Goal: Transaction & Acquisition: Purchase product/service

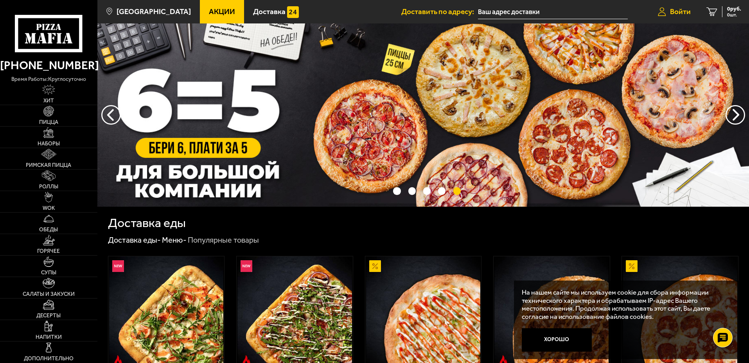
click at [688, 15] on span "Войти" at bounding box center [680, 11] width 21 height 7
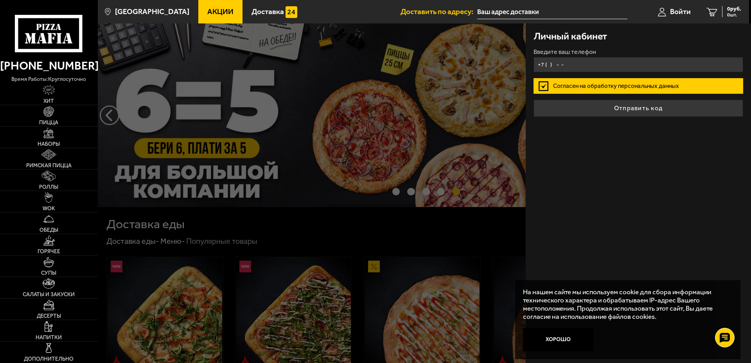
click at [559, 63] on input "+7 ( ) - -" at bounding box center [638, 64] width 210 height 15
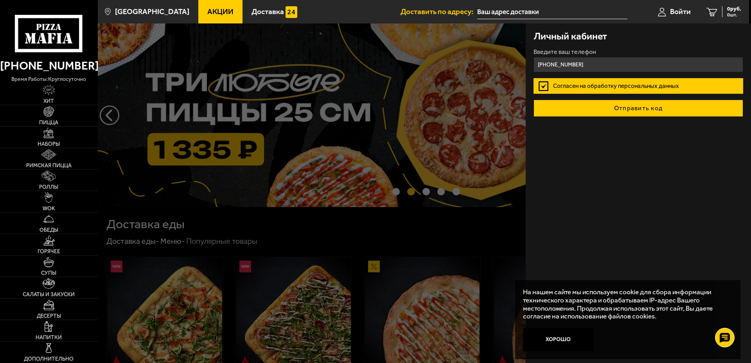
type input "[PHONE_NUMBER]"
click at [595, 111] on button "Отправить код" at bounding box center [638, 108] width 210 height 17
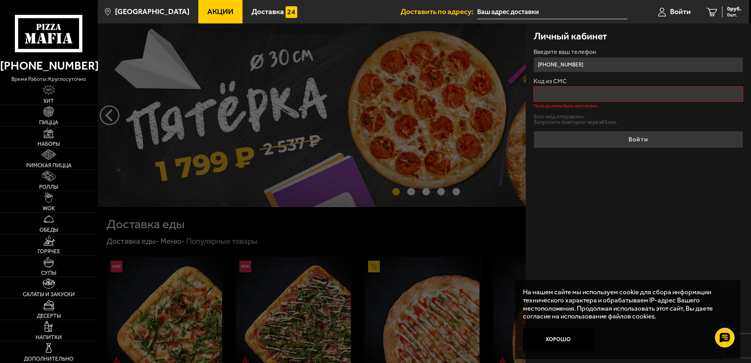
click at [555, 94] on input "Код из СМС" at bounding box center [638, 93] width 210 height 15
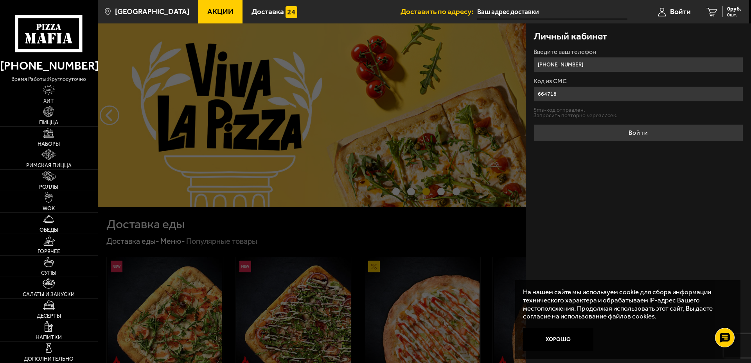
type input "664718"
click at [595, 138] on button "Войти" at bounding box center [638, 132] width 210 height 17
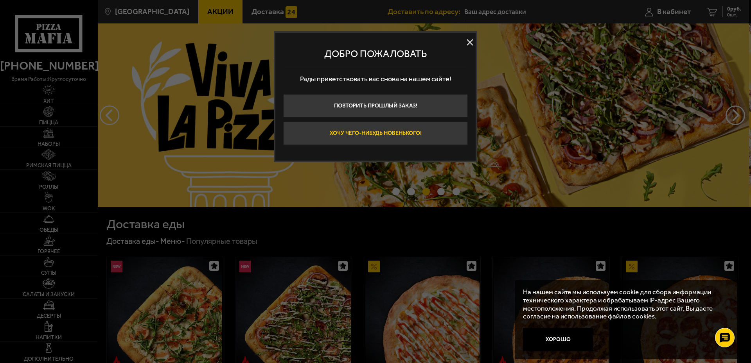
click at [379, 135] on button "Хочу чего-нибудь новенького!" at bounding box center [375, 133] width 185 height 23
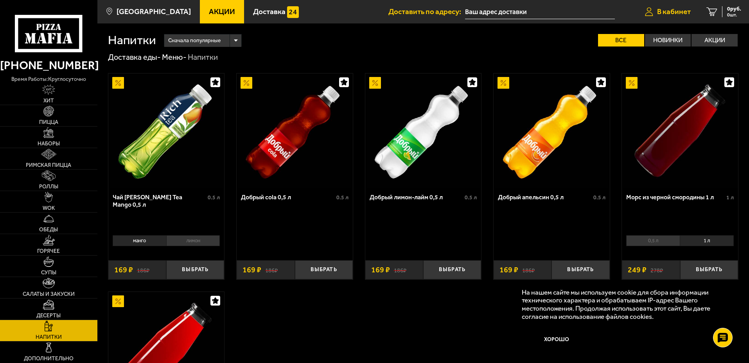
click at [668, 15] on span "В кабинет" at bounding box center [674, 11] width 34 height 7
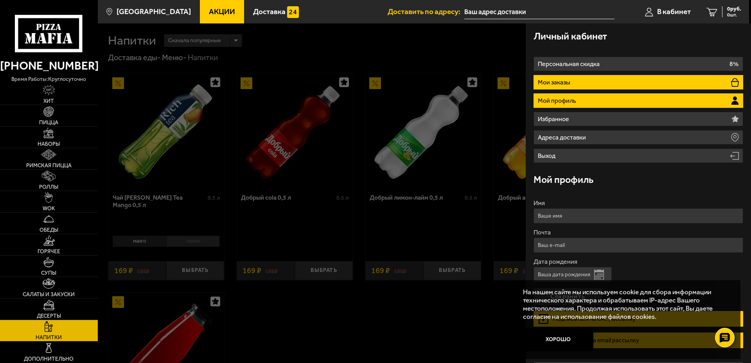
click at [562, 77] on li "Мои заказы" at bounding box center [638, 82] width 210 height 14
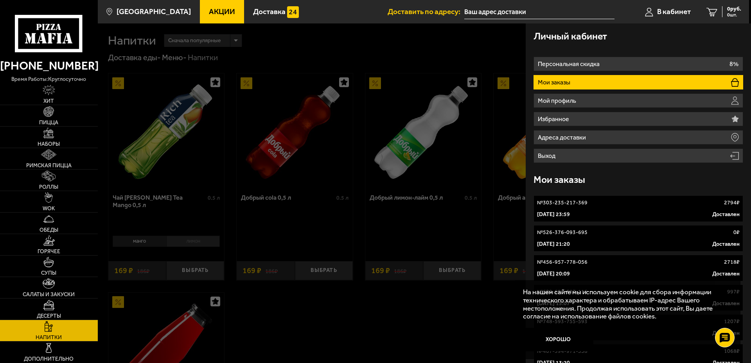
click at [424, 63] on div at bounding box center [473, 204] width 751 height 363
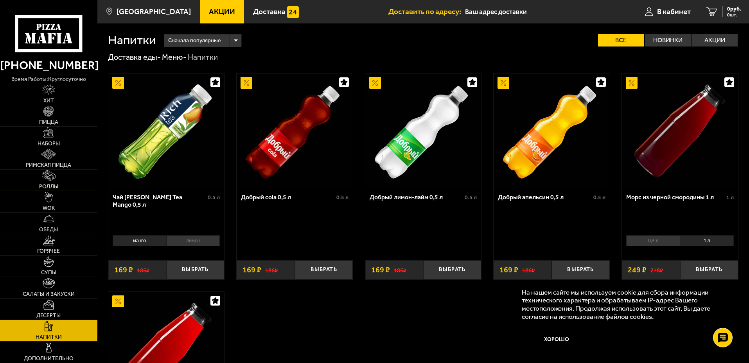
click at [46, 184] on span "Роллы" at bounding box center [48, 186] width 19 height 5
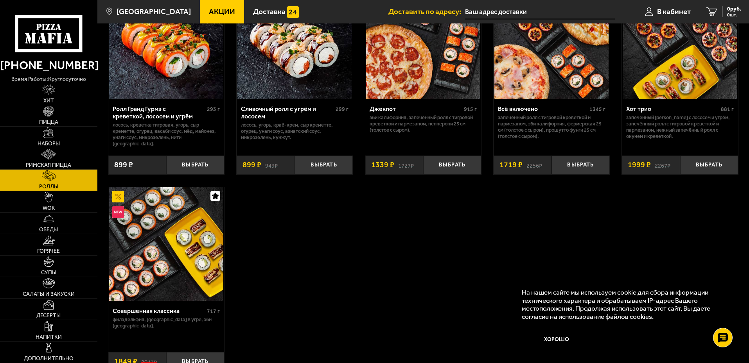
scroll to position [548, 0]
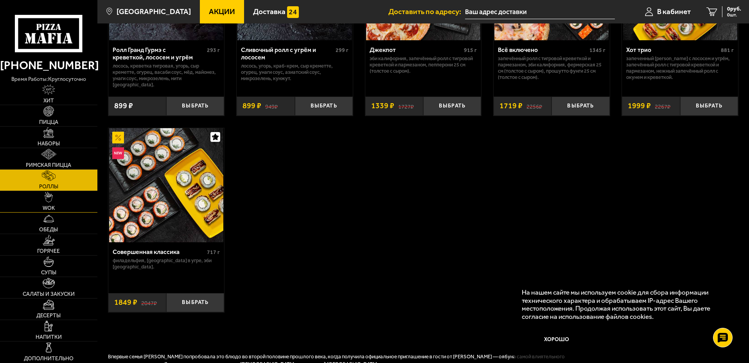
click at [45, 204] on link "WOK" at bounding box center [48, 201] width 97 height 21
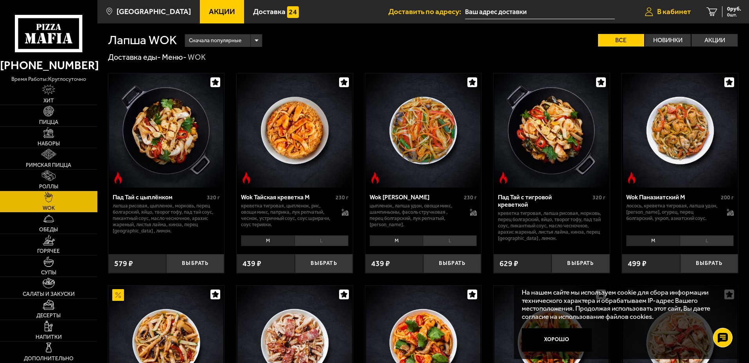
click at [669, 15] on span "В кабинет" at bounding box center [674, 11] width 34 height 7
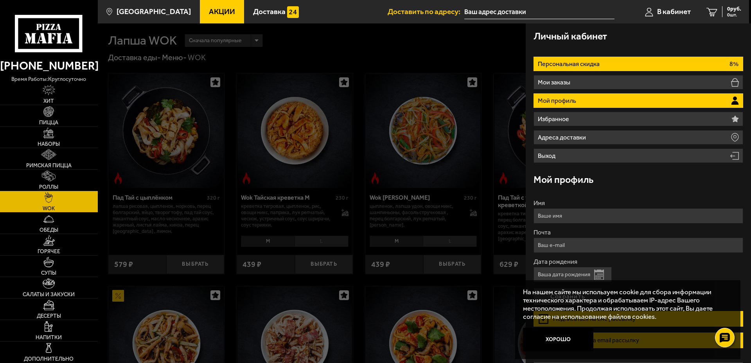
click at [576, 63] on p "Персональная скидка" at bounding box center [570, 64] width 64 height 6
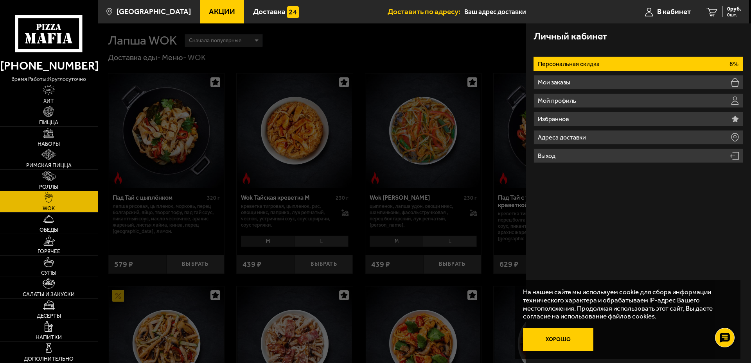
click at [575, 337] on button "Хорошо" at bounding box center [558, 339] width 70 height 23
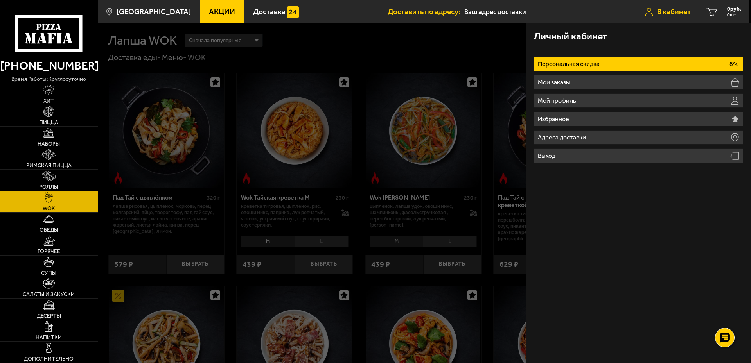
click at [666, 12] on span "В кабинет" at bounding box center [674, 11] width 34 height 7
click at [444, 65] on div at bounding box center [473, 204] width 751 height 363
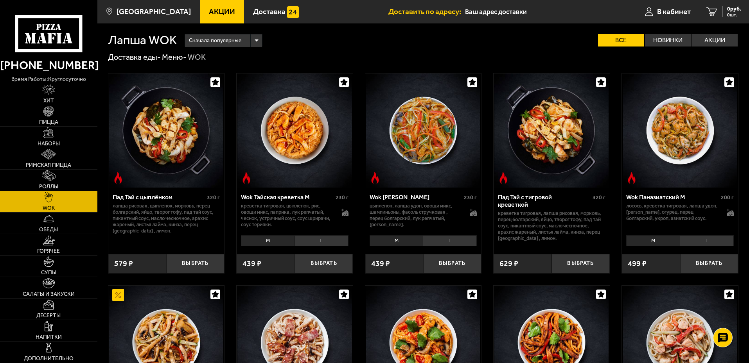
click at [52, 133] on img at bounding box center [48, 133] width 11 height 11
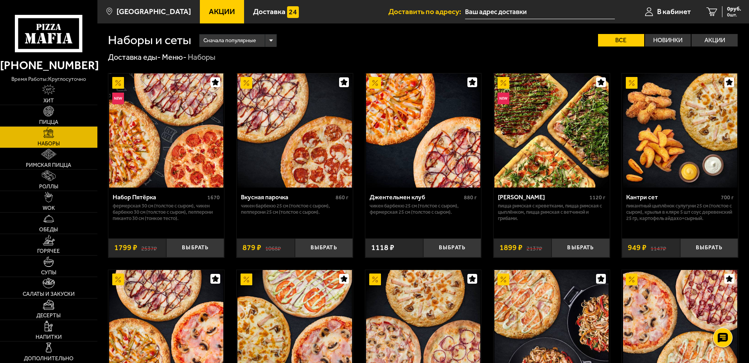
drag, startPoint x: 701, startPoint y: 256, endPoint x: 579, endPoint y: 80, distance: 213.9
click at [50, 186] on span "Роллы" at bounding box center [48, 186] width 19 height 5
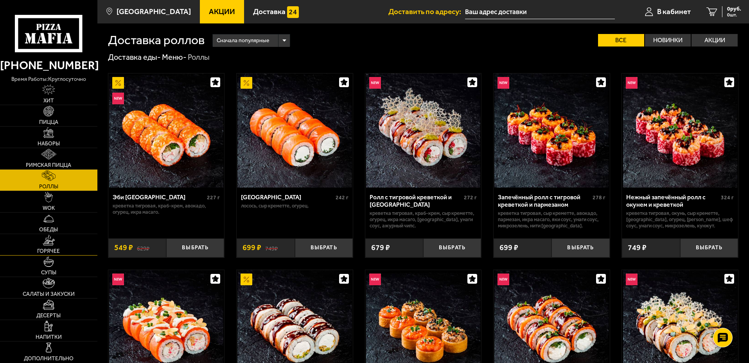
click at [53, 246] on link "Горячее" at bounding box center [48, 244] width 97 height 21
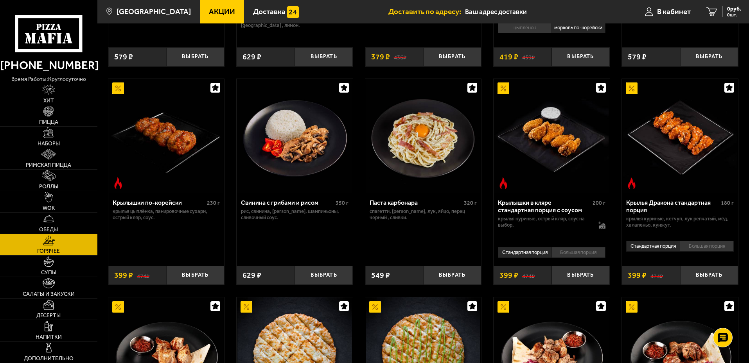
scroll to position [235, 0]
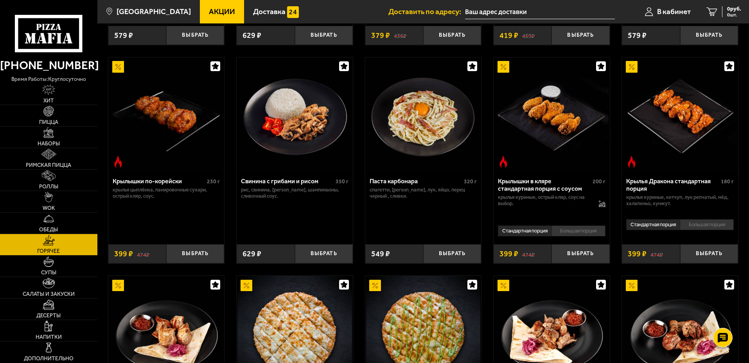
click at [583, 235] on li "Большая порция" at bounding box center [578, 231] width 54 height 11
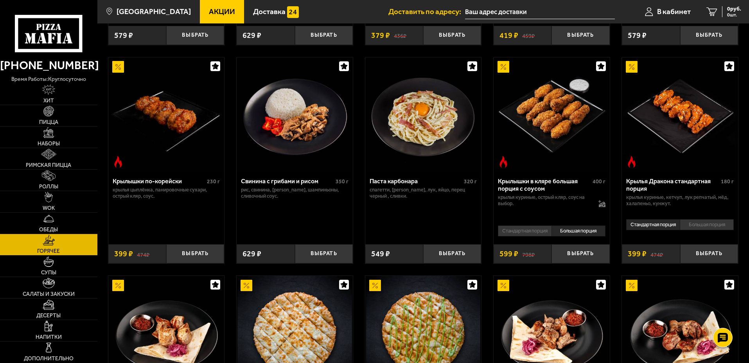
click at [542, 235] on li "Стандартная порция" at bounding box center [525, 231] width 54 height 11
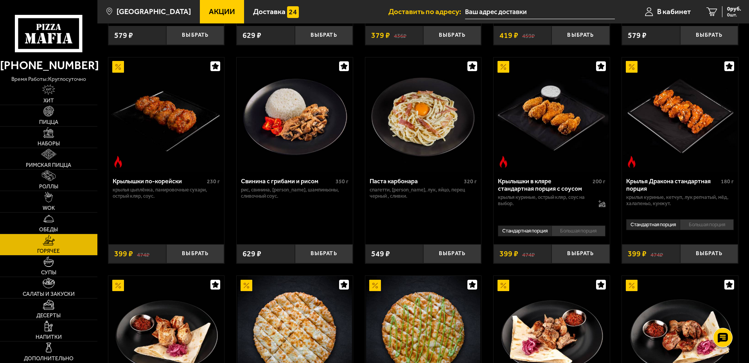
click at [572, 232] on li "Большая порция" at bounding box center [578, 231] width 54 height 11
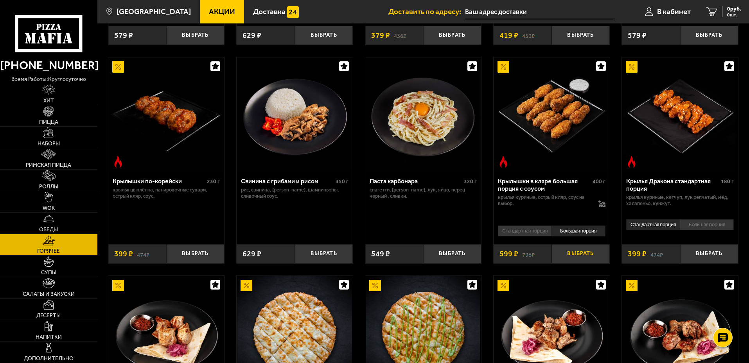
click at [574, 257] on button "Выбрать" at bounding box center [580, 253] width 58 height 19
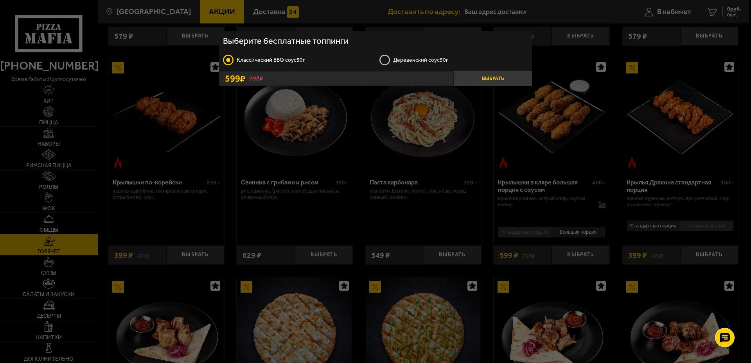
click at [500, 77] on button "Выбрать" at bounding box center [493, 78] width 78 height 15
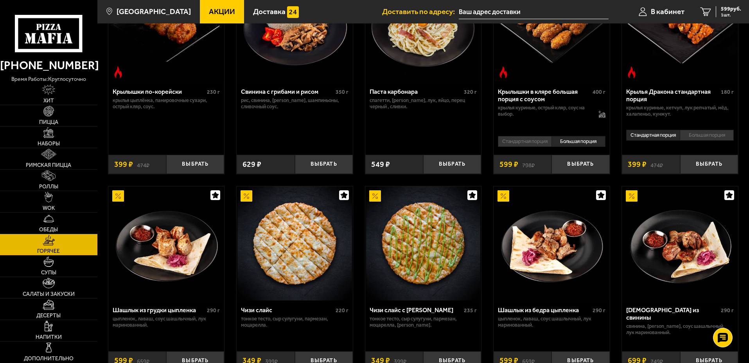
scroll to position [430, 0]
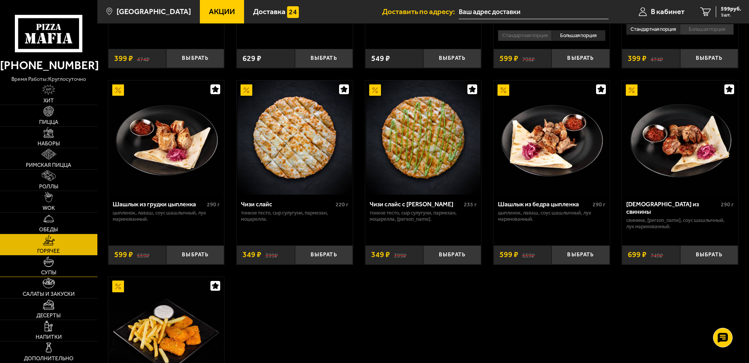
click at [53, 267] on img at bounding box center [48, 262] width 11 height 11
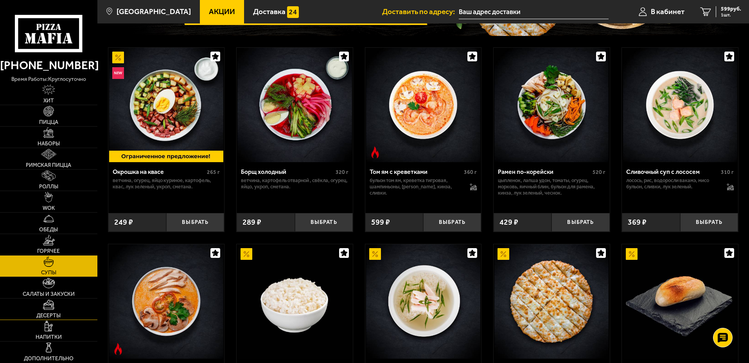
scroll to position [117, 0]
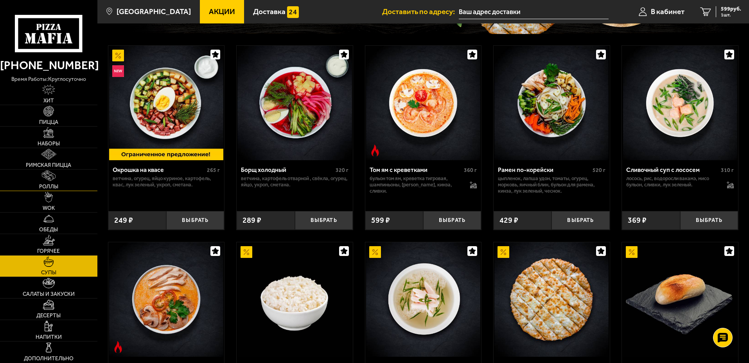
click at [54, 187] on span "Роллы" at bounding box center [48, 186] width 19 height 5
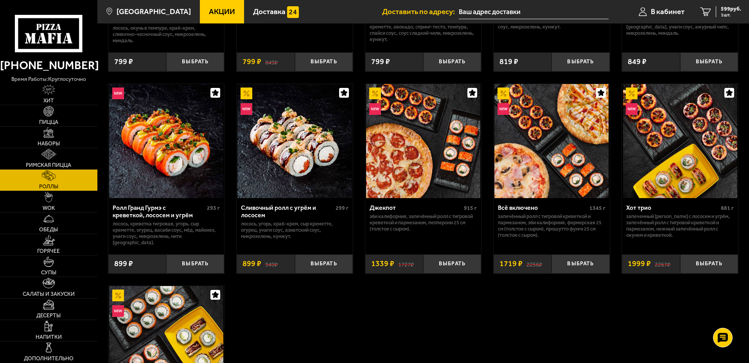
scroll to position [391, 0]
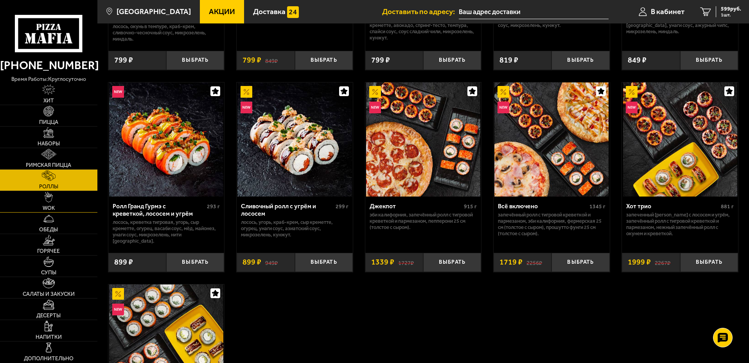
click at [52, 208] on span "WOK" at bounding box center [49, 208] width 12 height 5
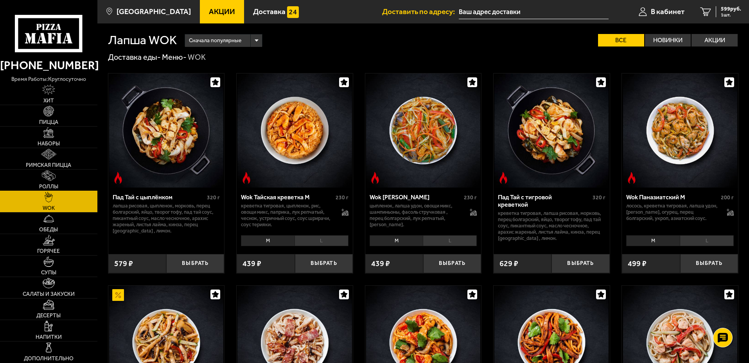
click at [44, 176] on img at bounding box center [49, 176] width 14 height 11
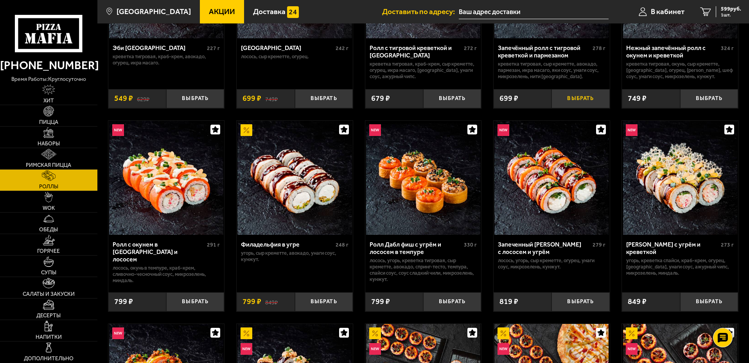
scroll to position [156, 0]
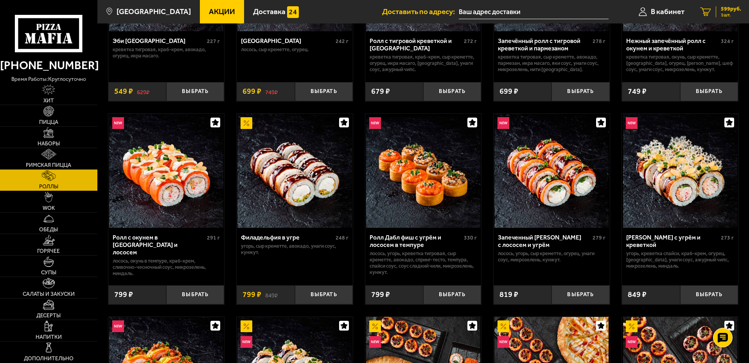
drag, startPoint x: 711, startPoint y: 11, endPoint x: 720, endPoint y: 13, distance: 9.6
click at [711, 11] on icon "1" at bounding box center [705, 11] width 11 height 9
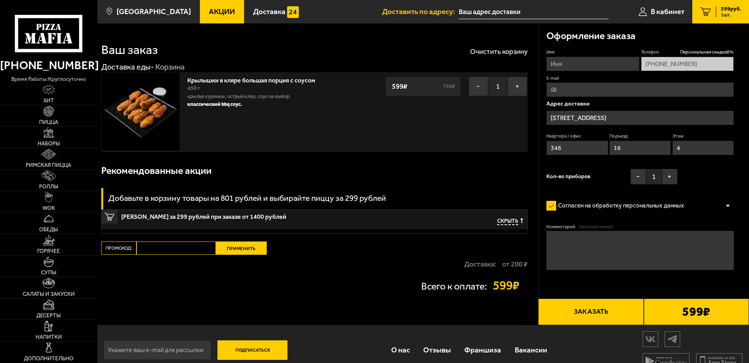
type input "[STREET_ADDRESS]"
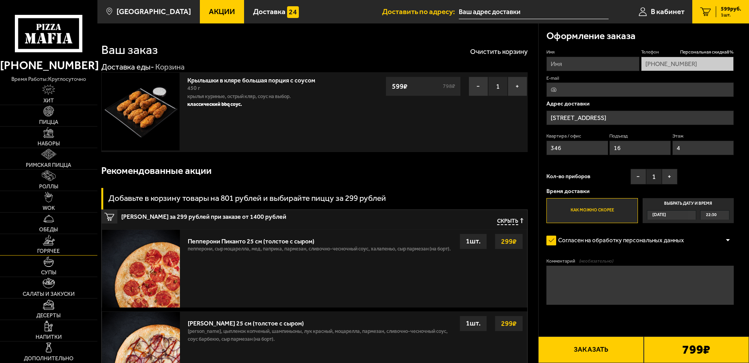
click at [47, 244] on img at bounding box center [49, 240] width 12 height 11
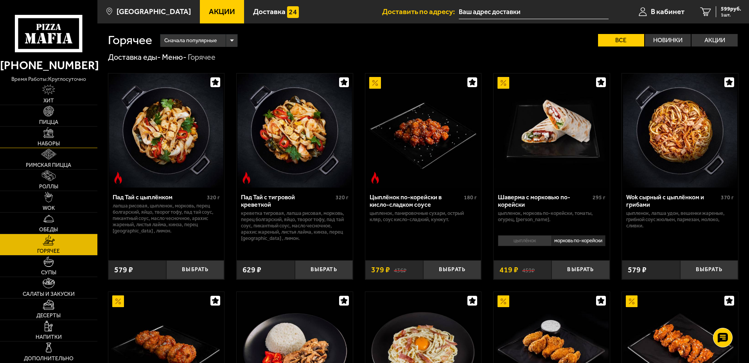
click at [63, 138] on link "Наборы" at bounding box center [48, 137] width 97 height 21
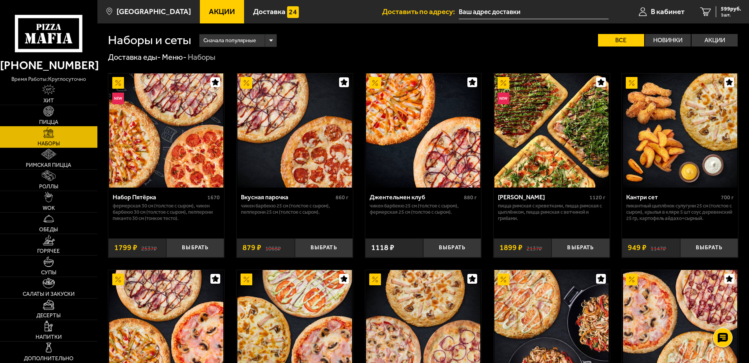
click at [48, 116] on img at bounding box center [48, 111] width 11 height 11
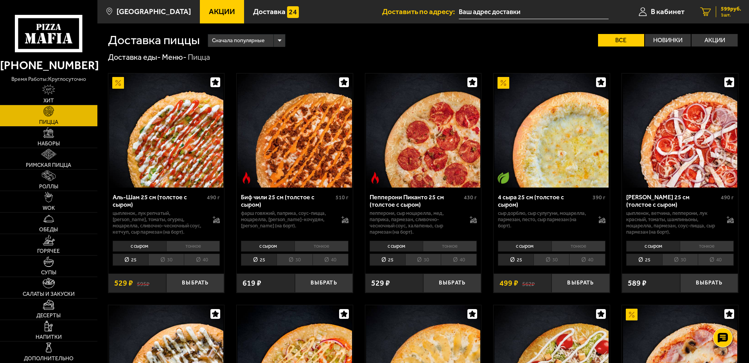
click at [719, 5] on link "1 599 руб. 1 шт." at bounding box center [720, 11] width 57 height 23
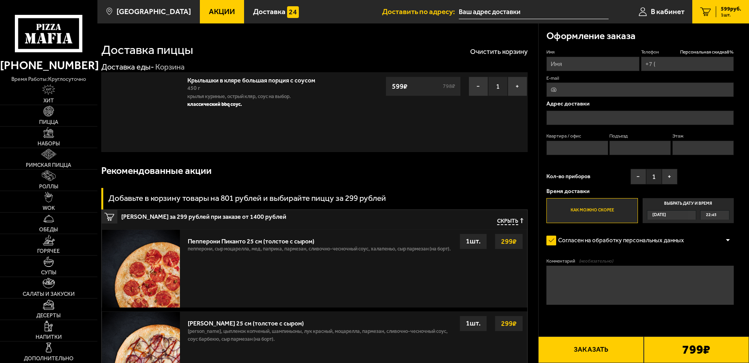
type input "[PHONE_NUMBER]"
type input "[STREET_ADDRESS]"
type input "346"
type input "16"
type input "4"
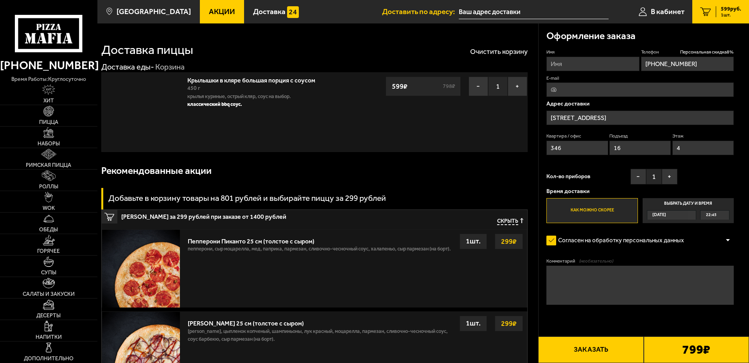
type input "[STREET_ADDRESS]"
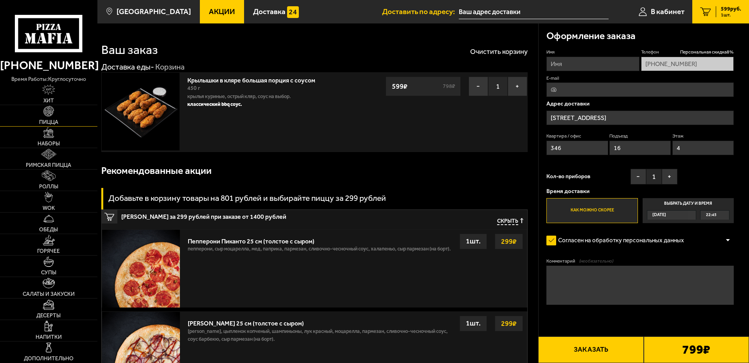
click at [51, 115] on img at bounding box center [48, 111] width 11 height 11
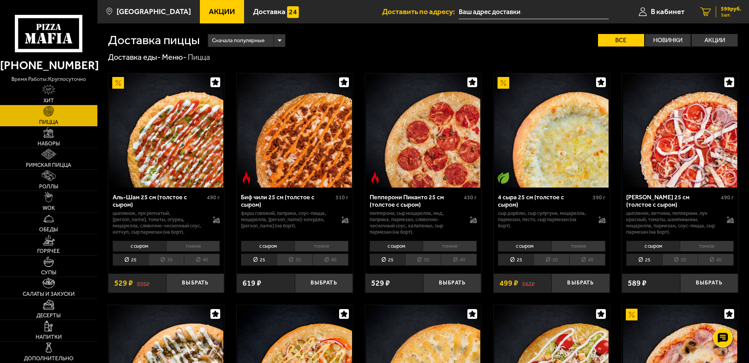
click at [722, 14] on span "1 шт." at bounding box center [731, 15] width 20 height 5
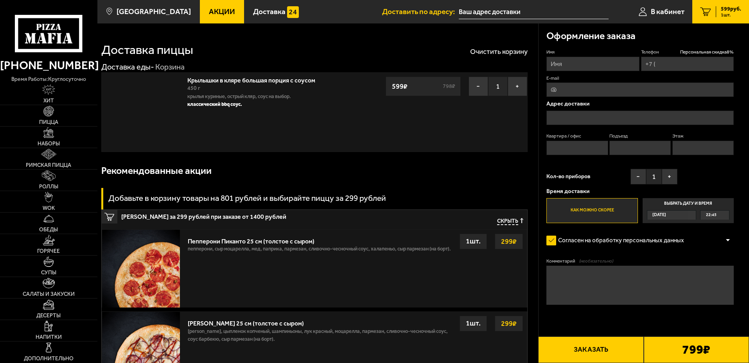
type input "[PHONE_NUMBER]"
type input "[STREET_ADDRESS]"
type input "346"
type input "16"
type input "4"
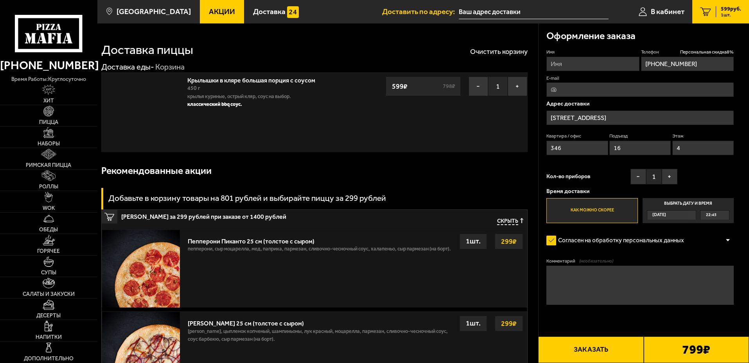
type input "[STREET_ADDRESS]"
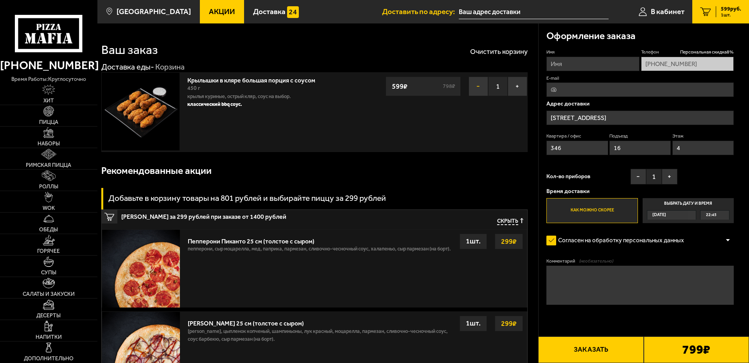
click at [478, 86] on button "−" at bounding box center [479, 87] width 20 height 20
